Goal: Check status: Check status

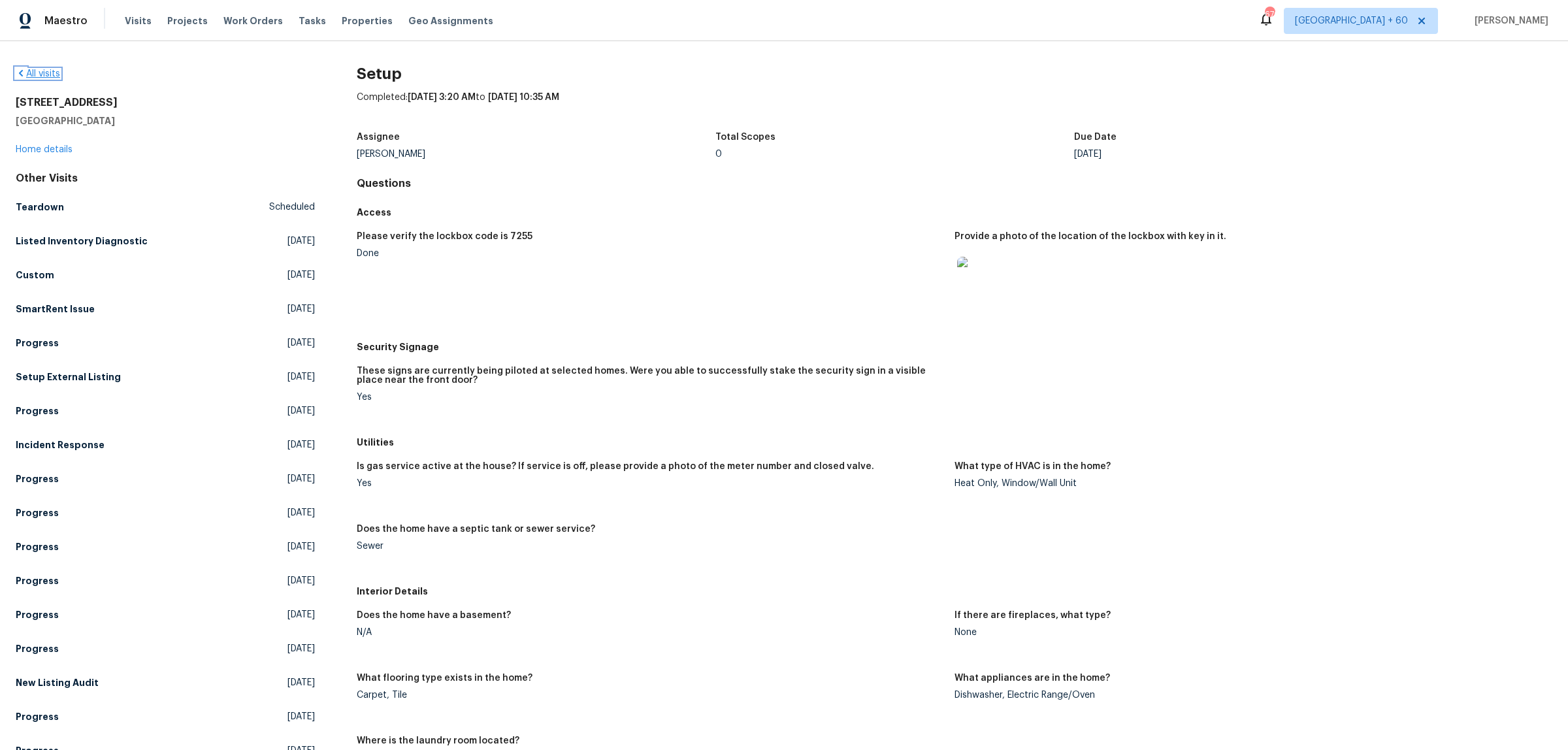
click at [41, 75] on link "All visits" at bounding box center [38, 74] width 45 height 9
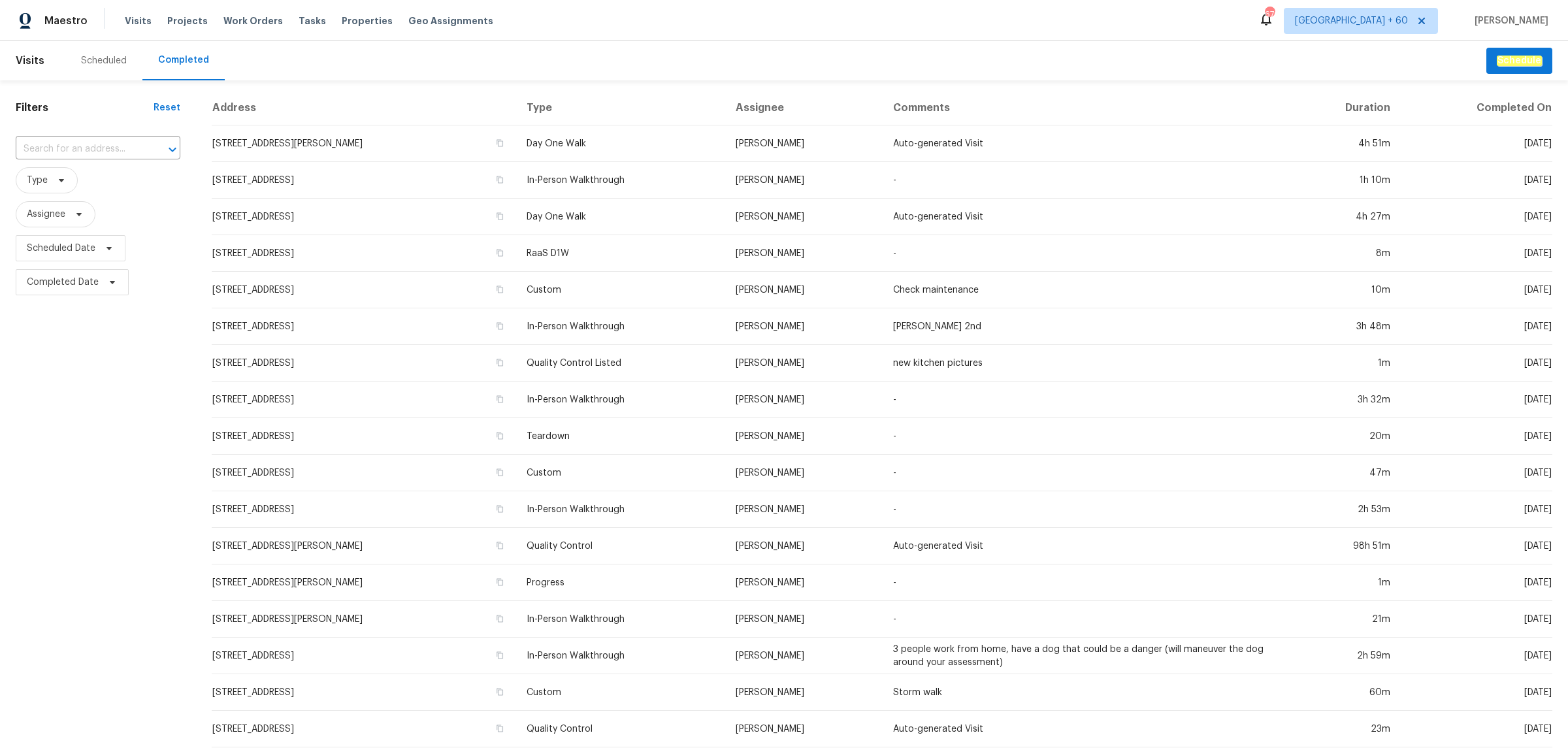
click at [57, 151] on input "text" at bounding box center [80, 149] width 128 height 20
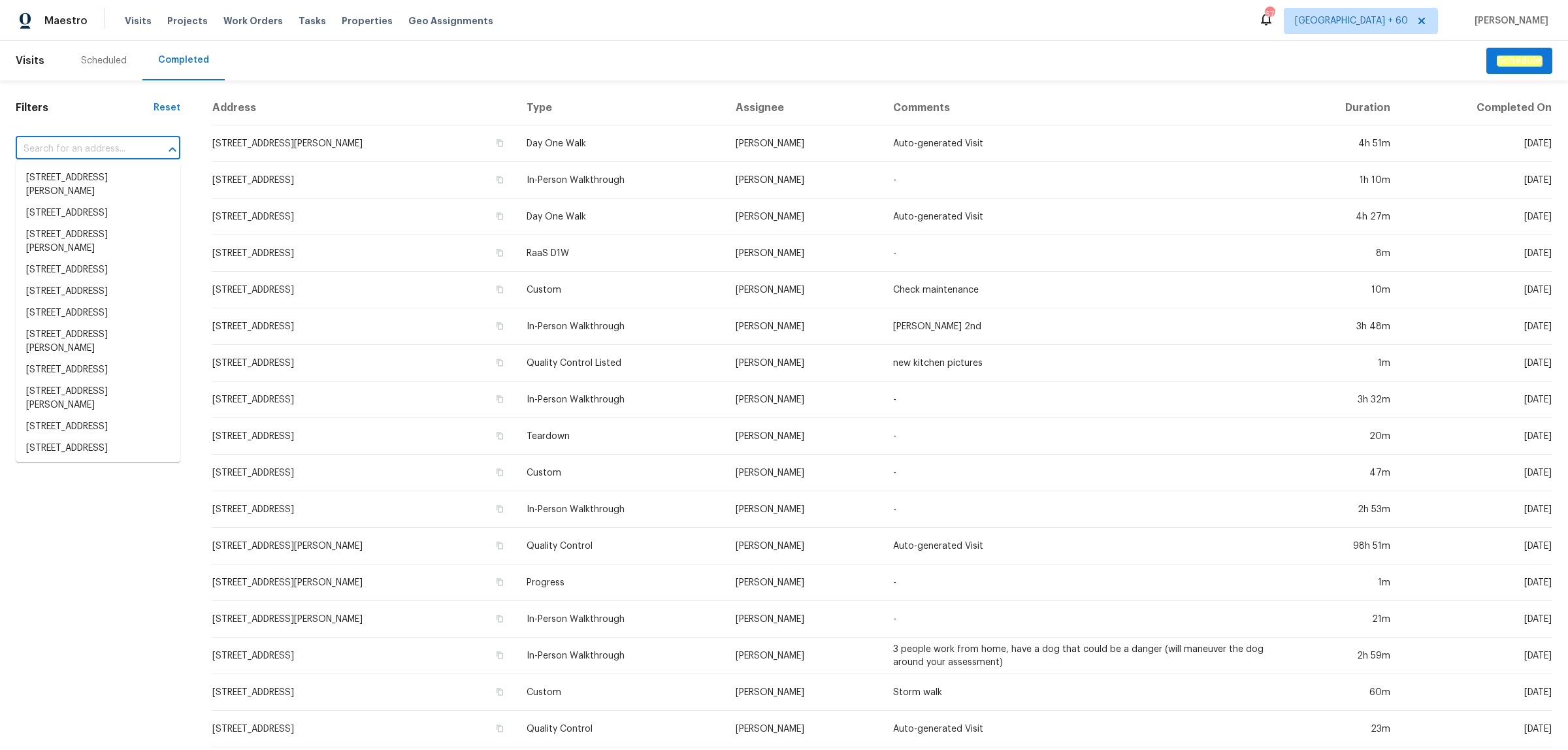
paste input "[STREET_ADDRESS][PERSON_NAME]"
type input "[STREET_ADDRESS][PERSON_NAME]"
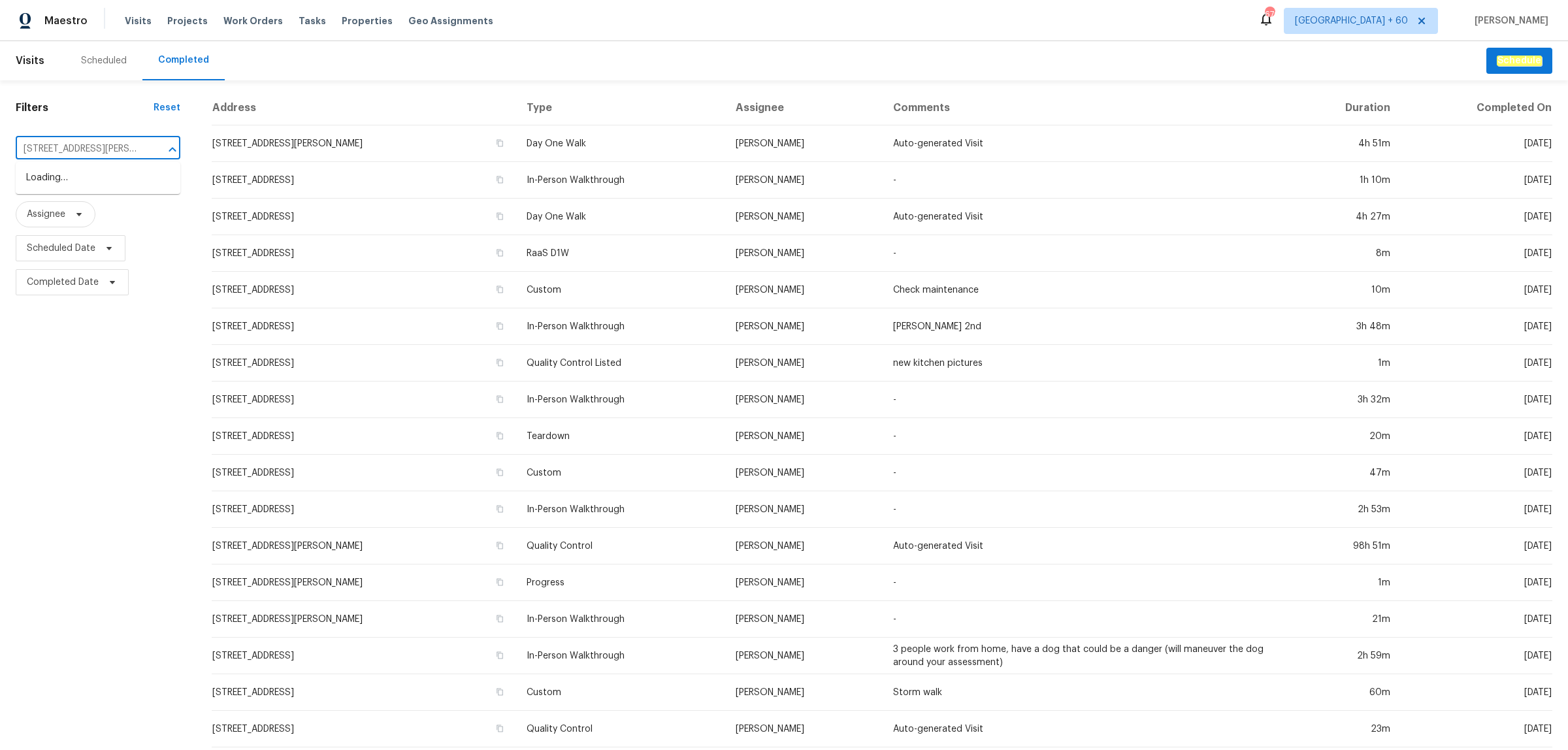
scroll to position [0, 34]
click at [65, 173] on li "[STREET_ADDRESS][PERSON_NAME]" at bounding box center [99, 184] width 165 height 35
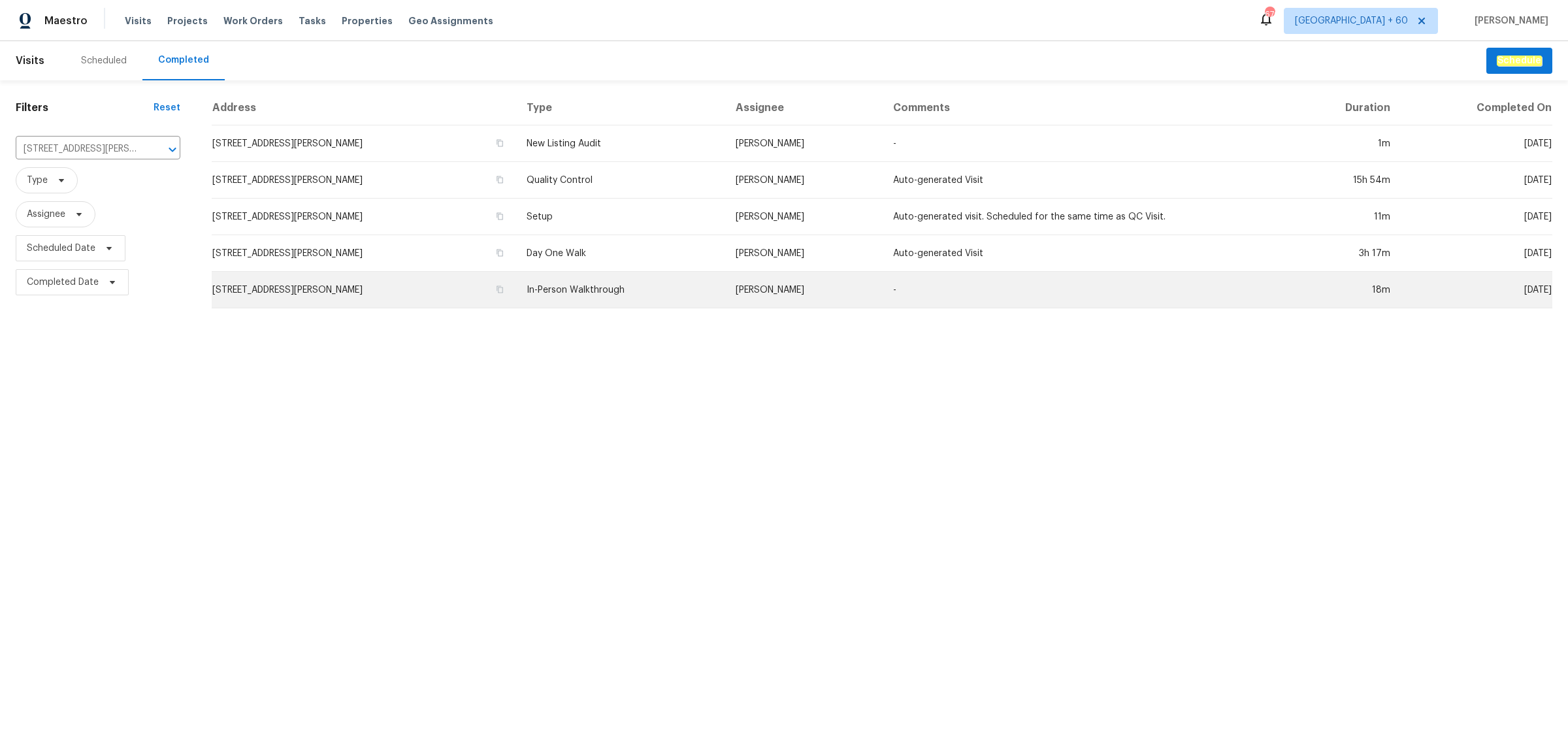
click at [570, 285] on td "In-Person Walkthrough" at bounding box center [620, 289] width 209 height 37
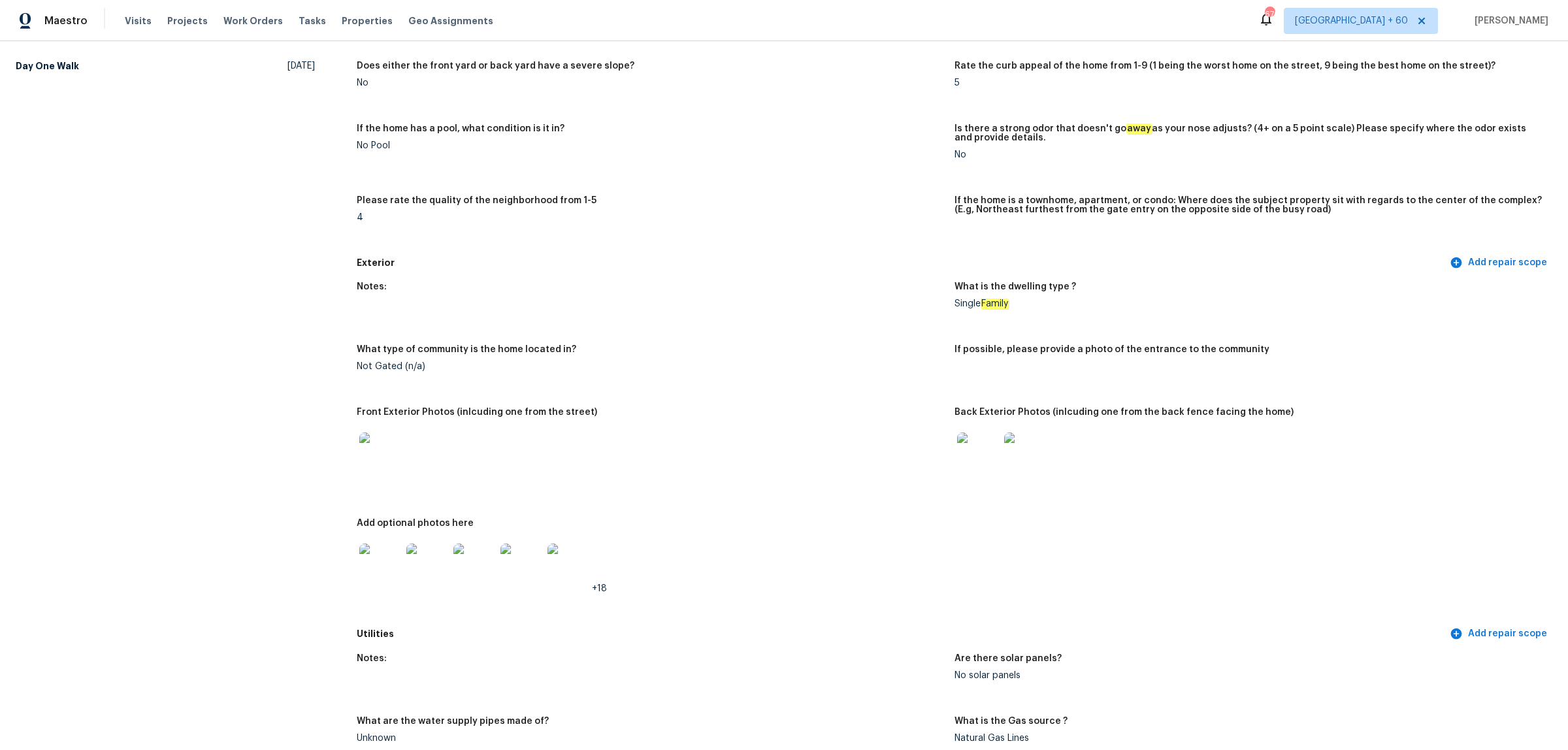
scroll to position [245, 0]
click at [957, 459] on img at bounding box center [978, 451] width 42 height 42
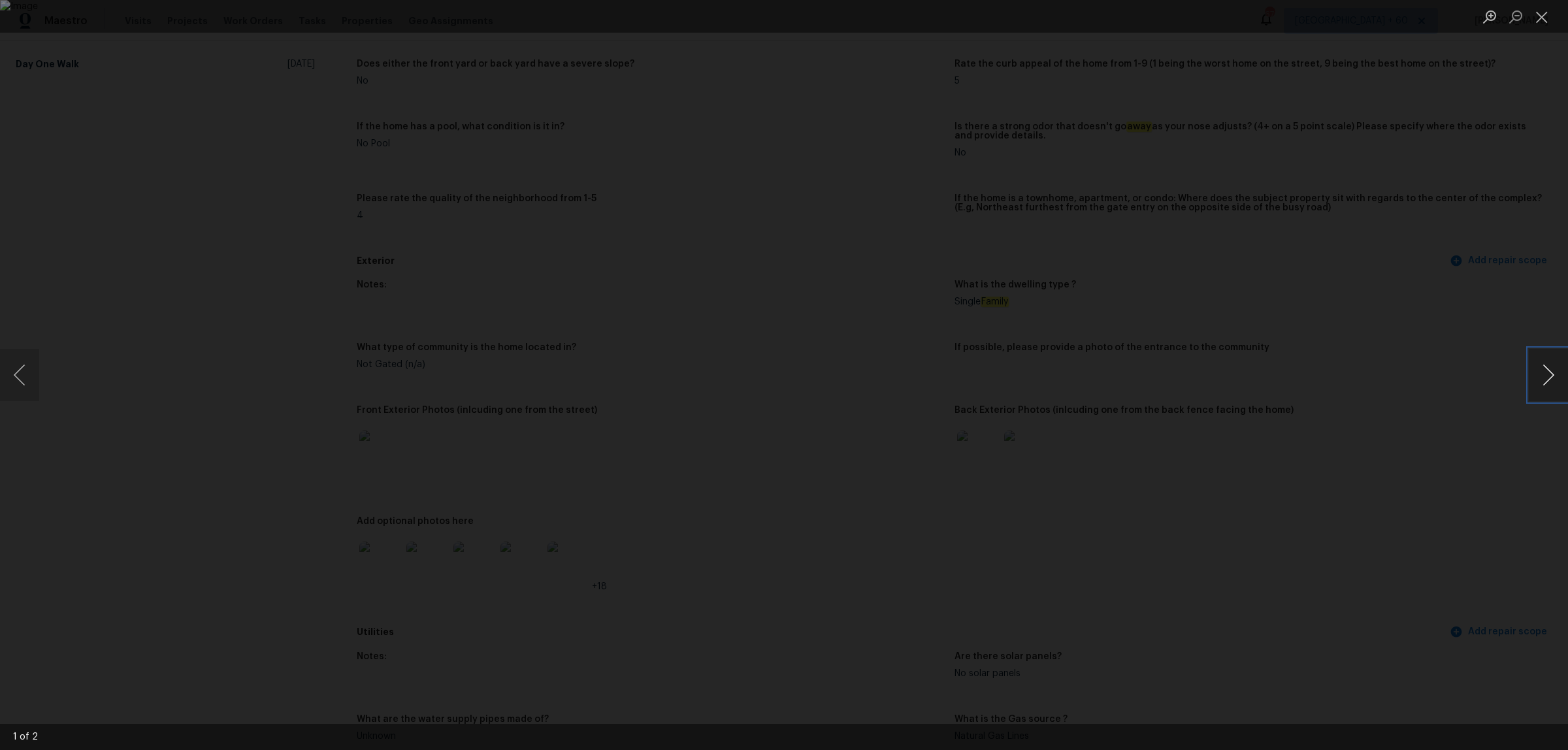
click at [1549, 373] on button "Next image" at bounding box center [1547, 375] width 39 height 52
click at [13, 369] on button "Previous image" at bounding box center [19, 375] width 39 height 52
